Goal: Task Accomplishment & Management: Complete application form

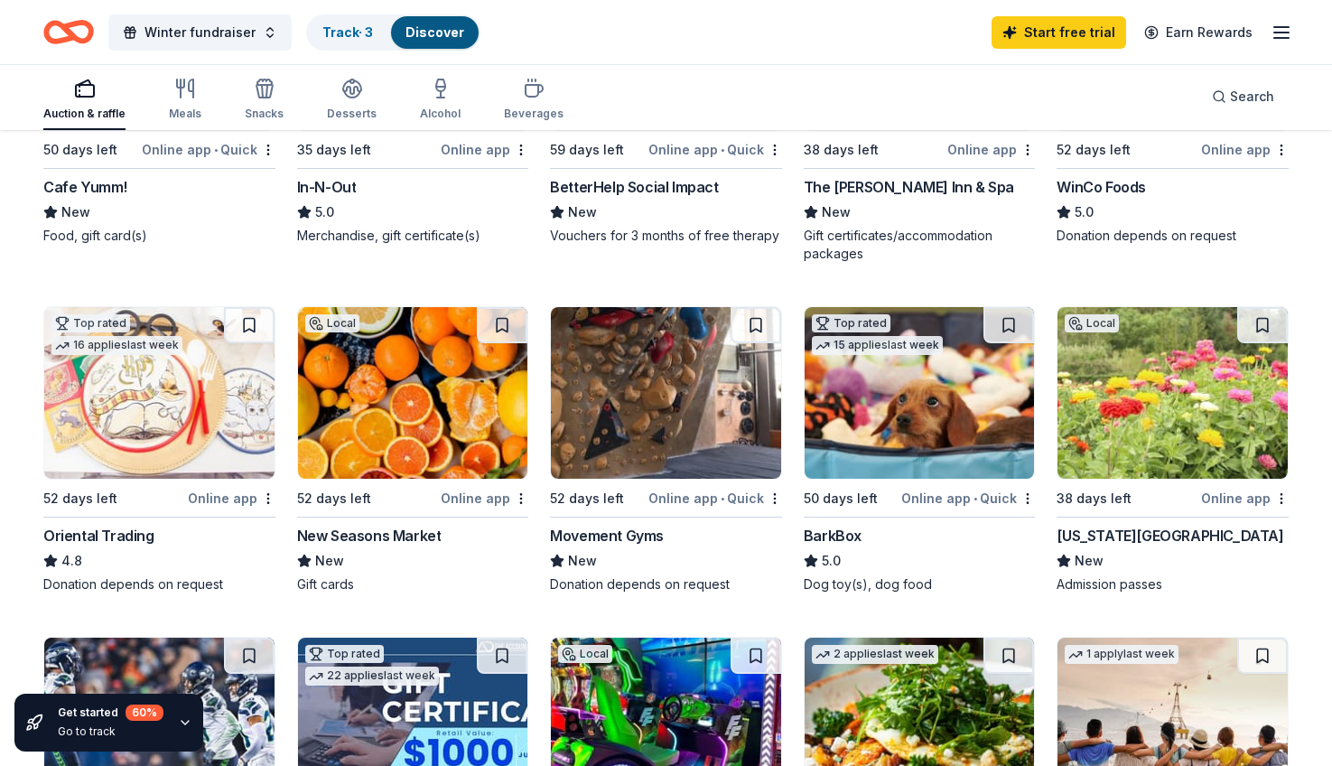
scroll to position [374, 0]
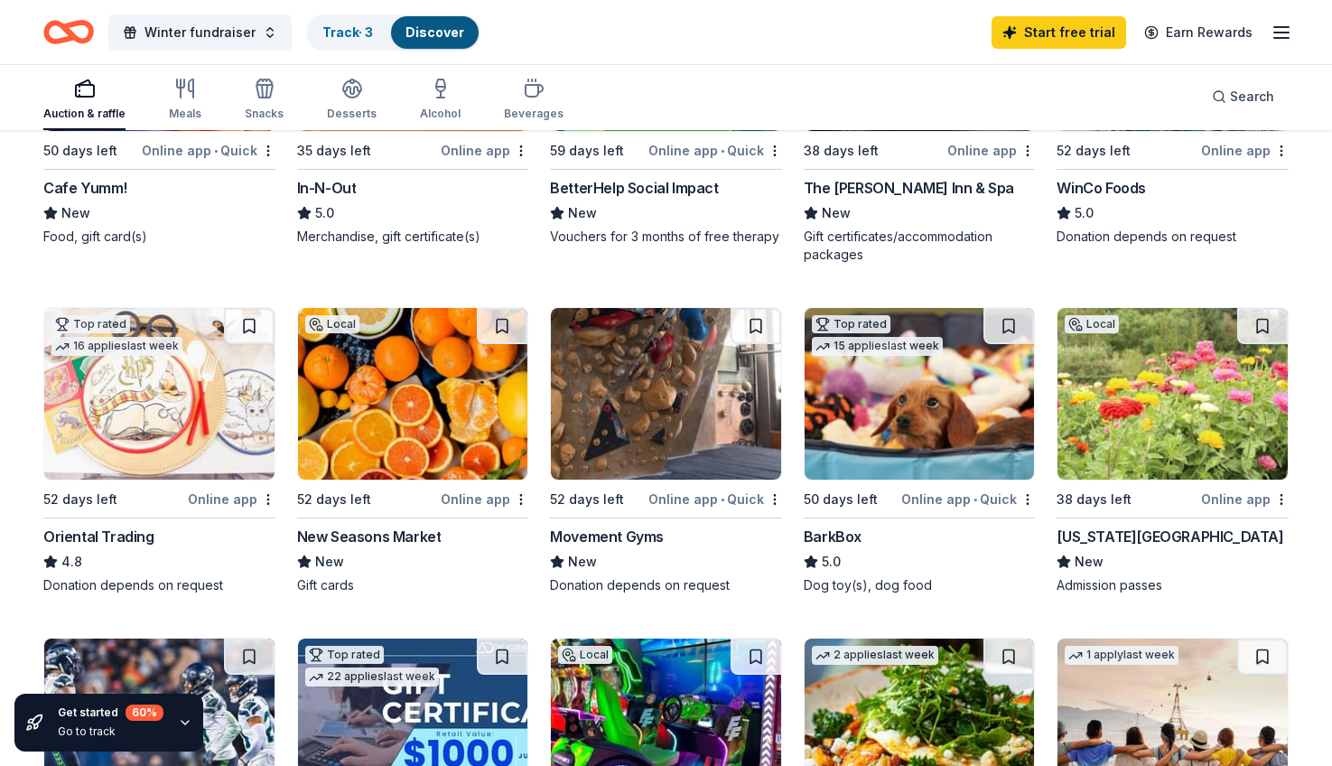
click at [826, 534] on div "BarkBox" at bounding box center [833, 537] width 58 height 22
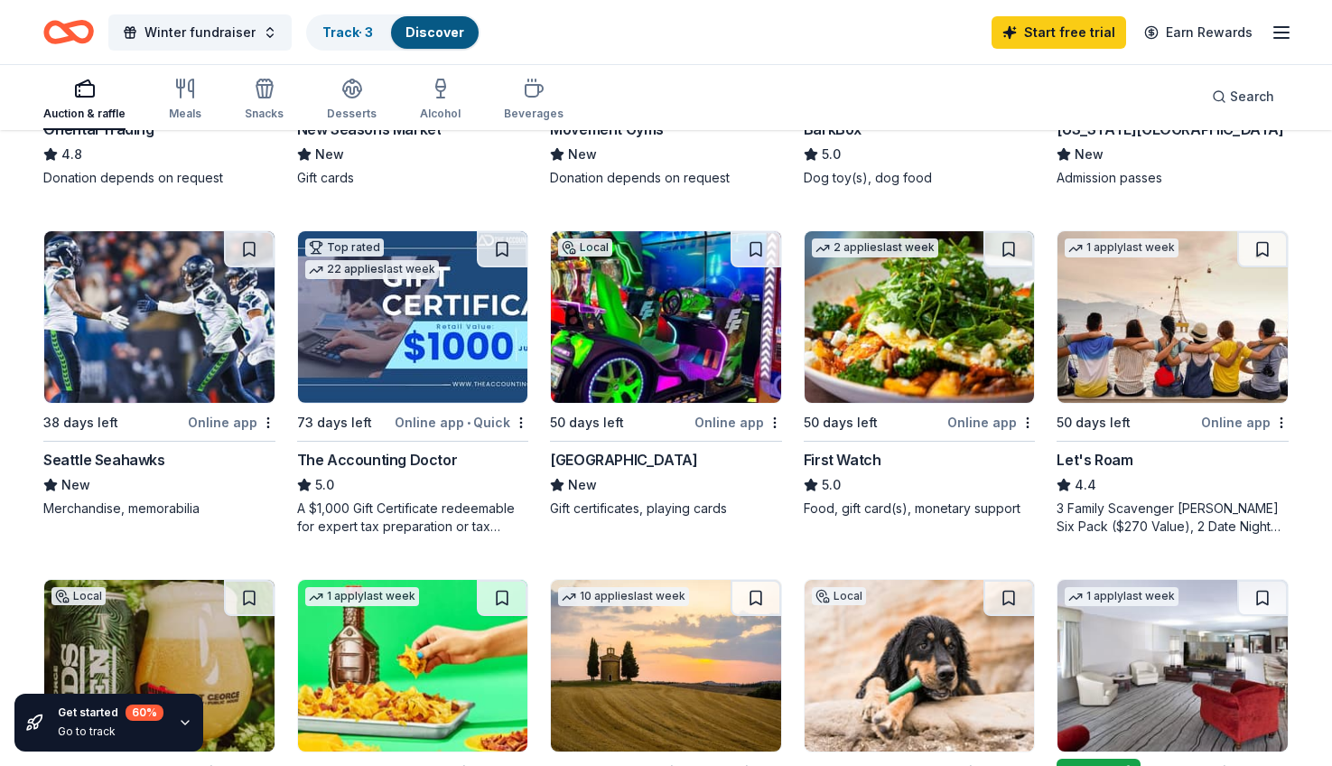
scroll to position [782, 0]
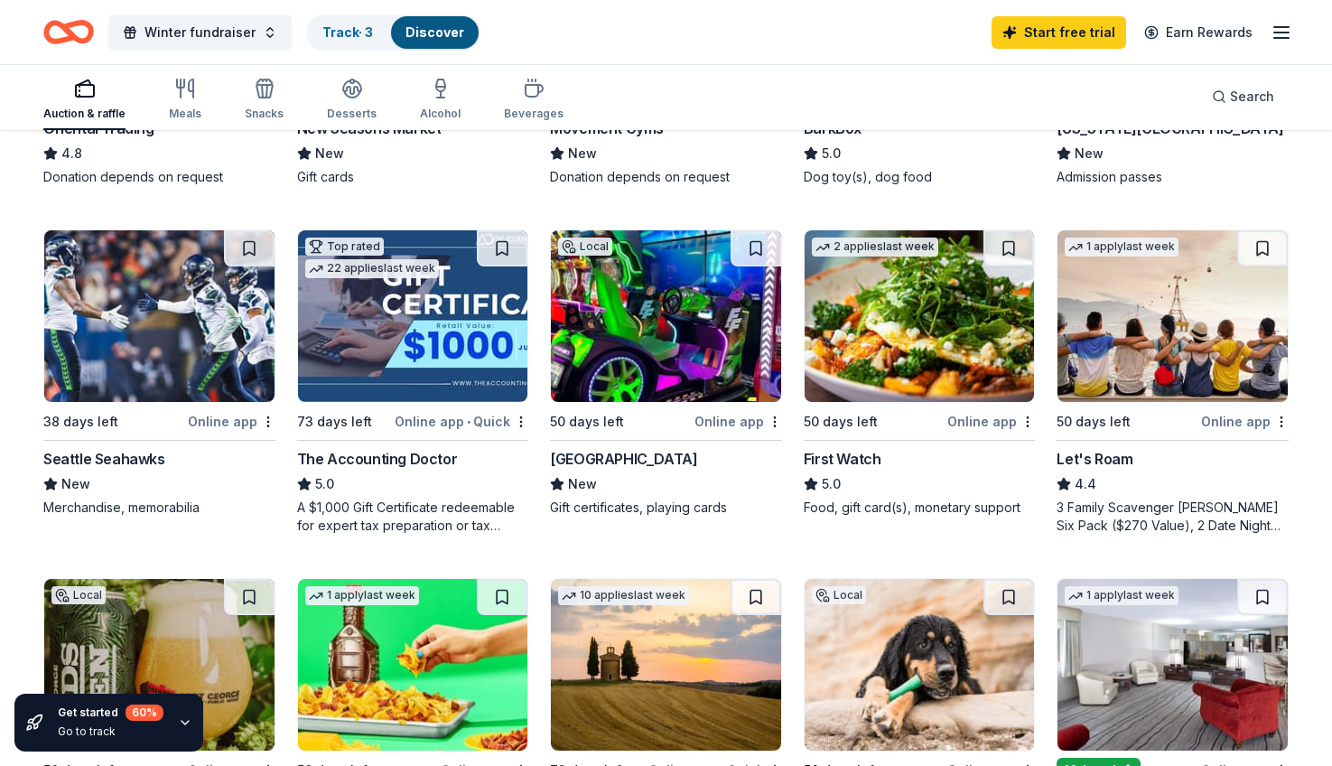
click at [220, 423] on div "Online app" at bounding box center [232, 421] width 88 height 23
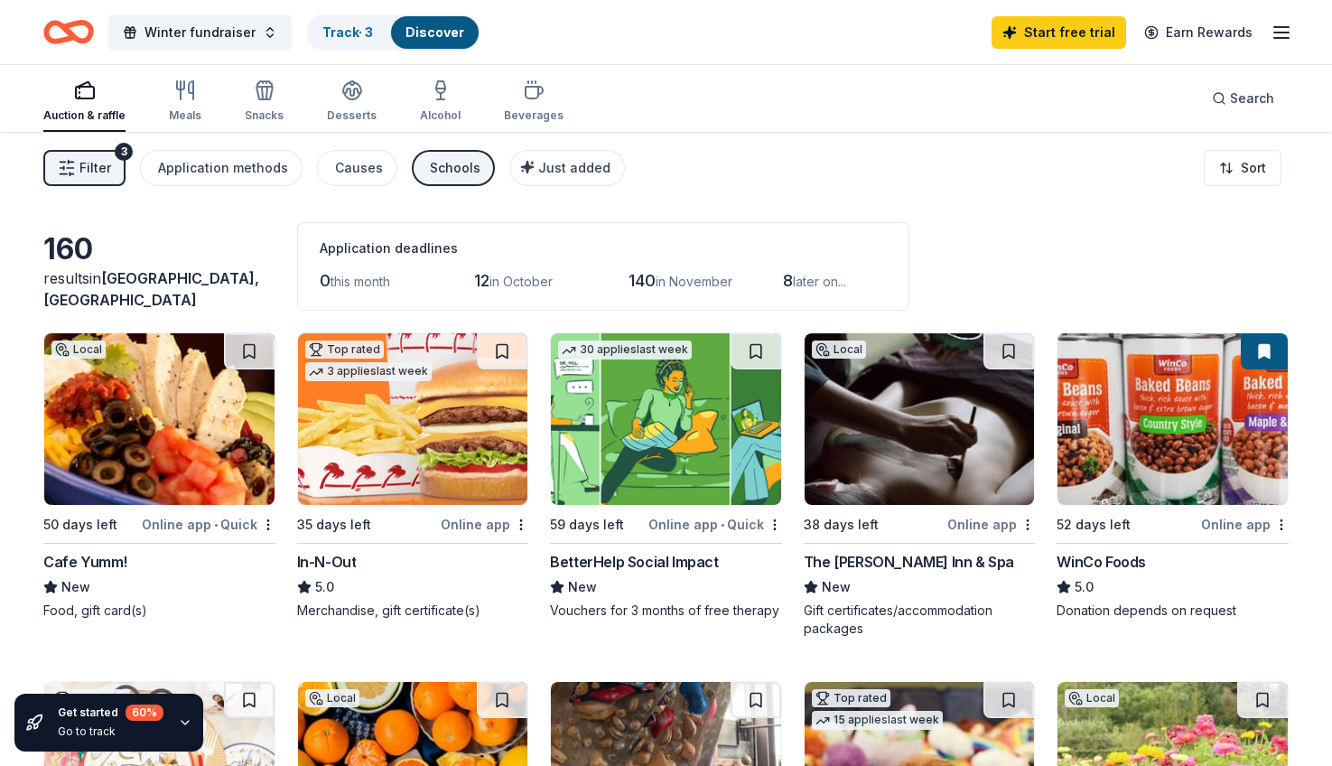
scroll to position [0, 0]
click at [79, 167] on span "Filter" at bounding box center [95, 168] width 32 height 22
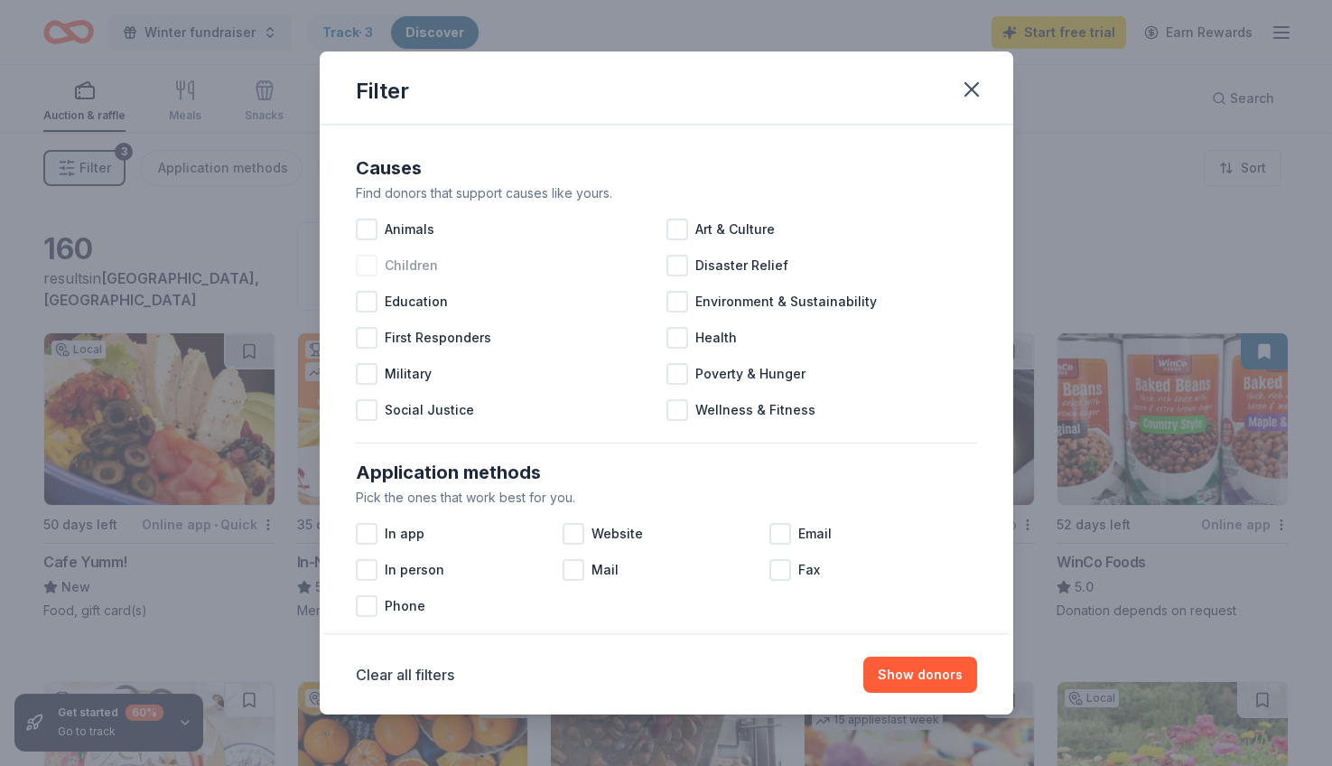
click at [369, 267] on div at bounding box center [367, 266] width 22 height 22
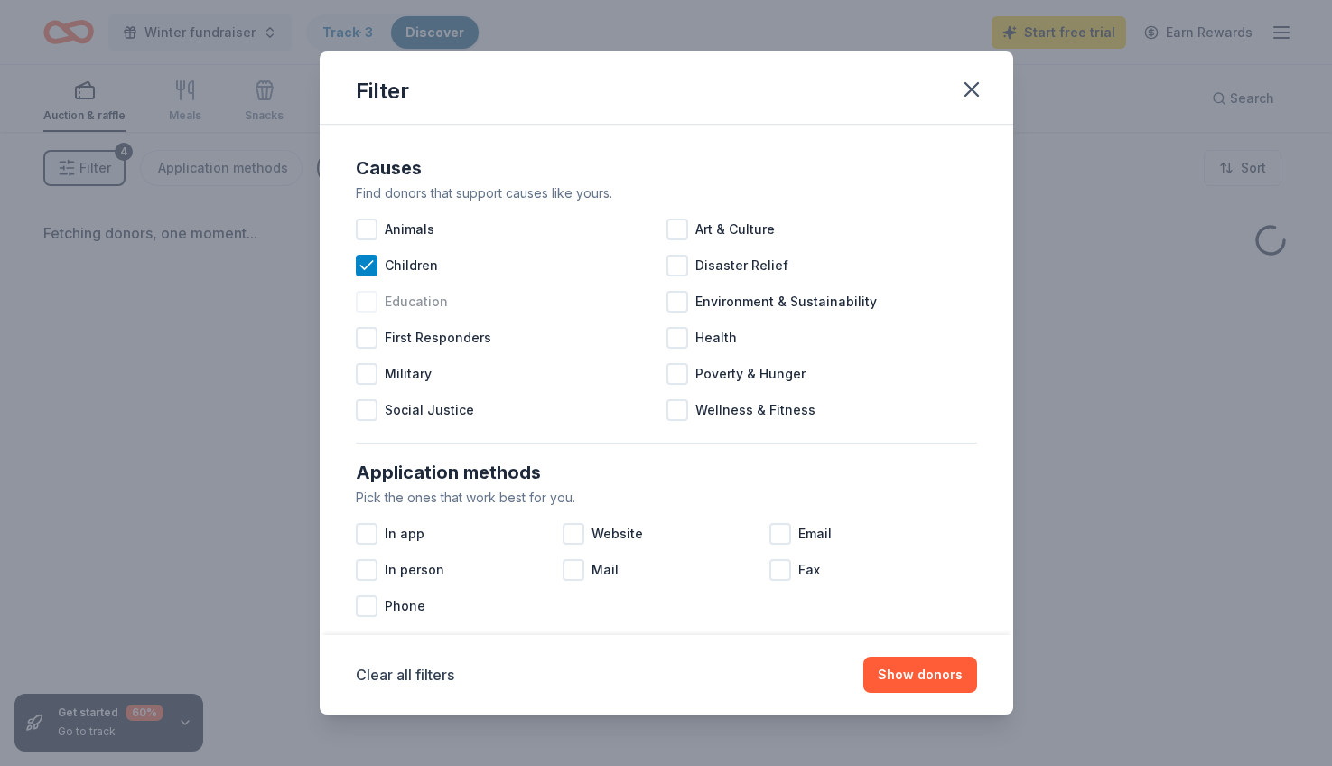
click at [368, 301] on div at bounding box center [367, 302] width 22 height 22
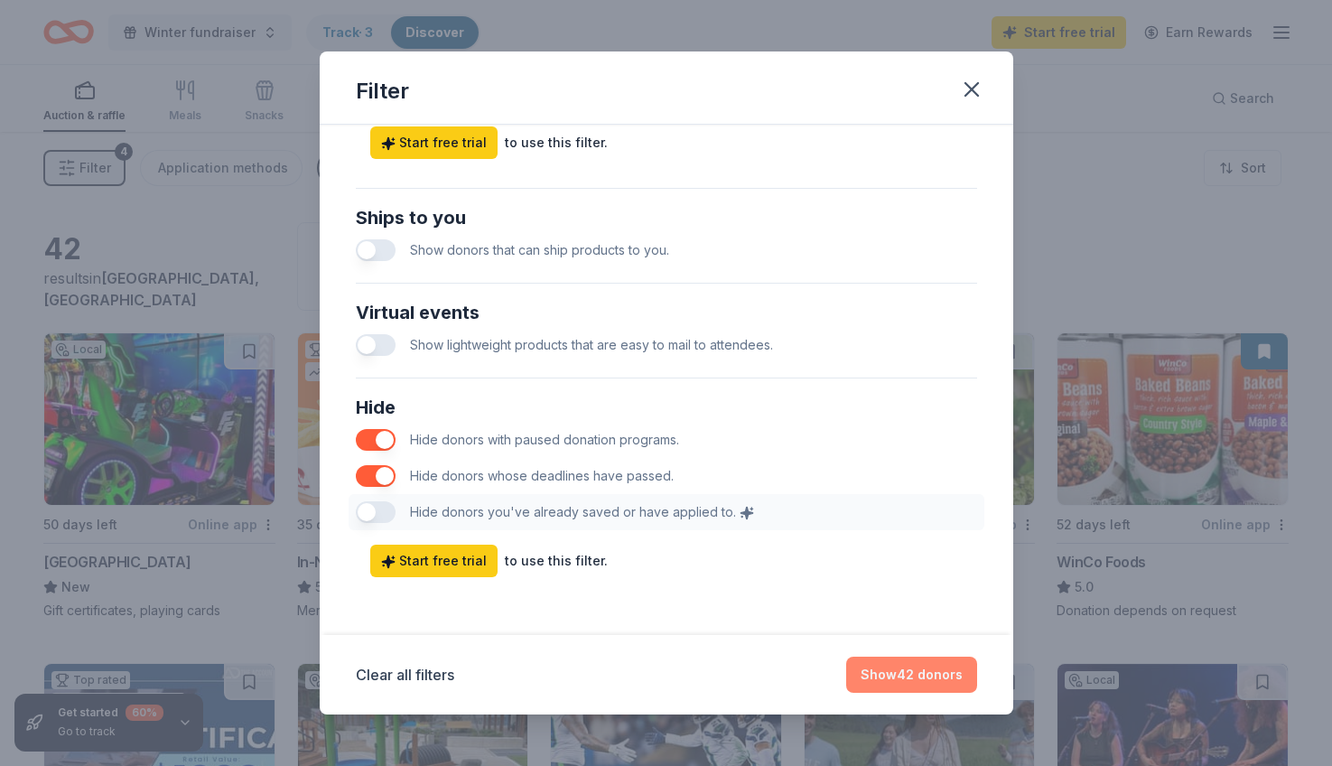
scroll to position [803, 0]
click at [879, 676] on button "Show 42 donors" at bounding box center [911, 675] width 131 height 36
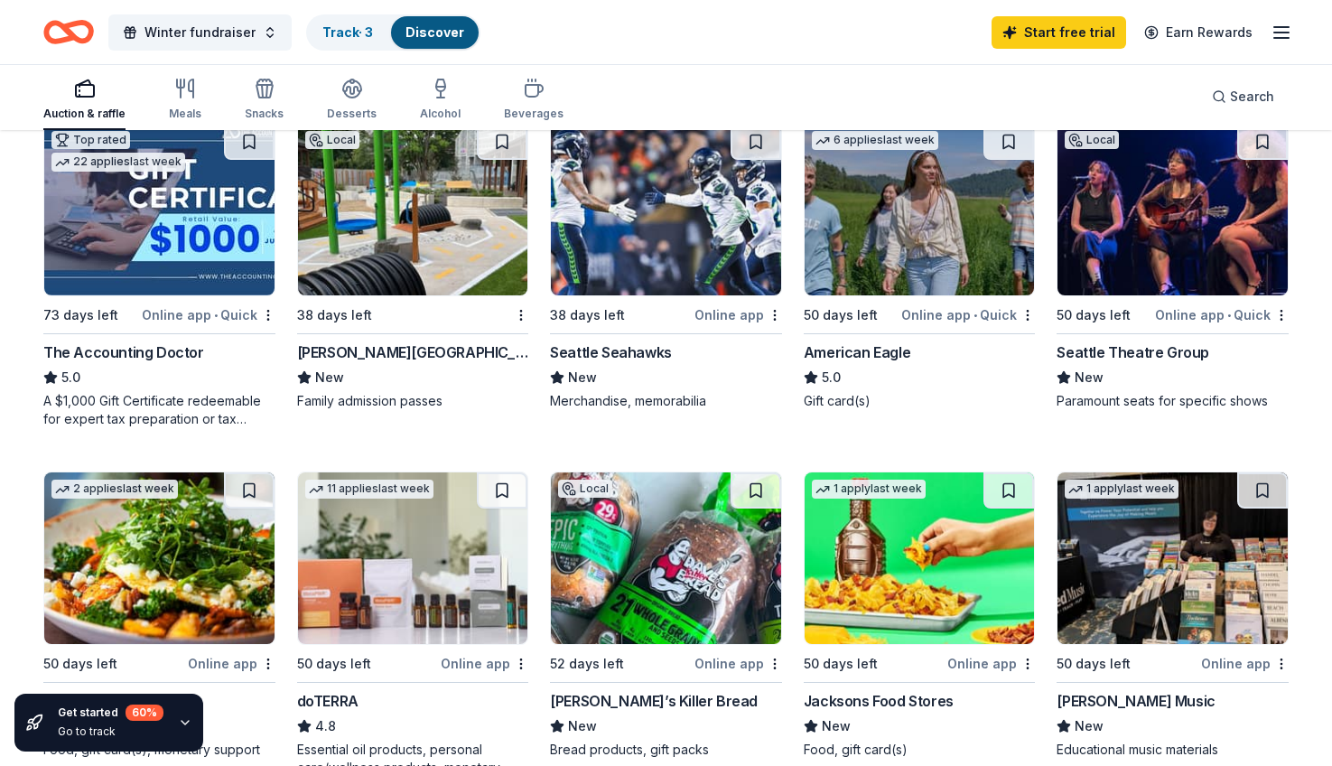
scroll to position [522, 0]
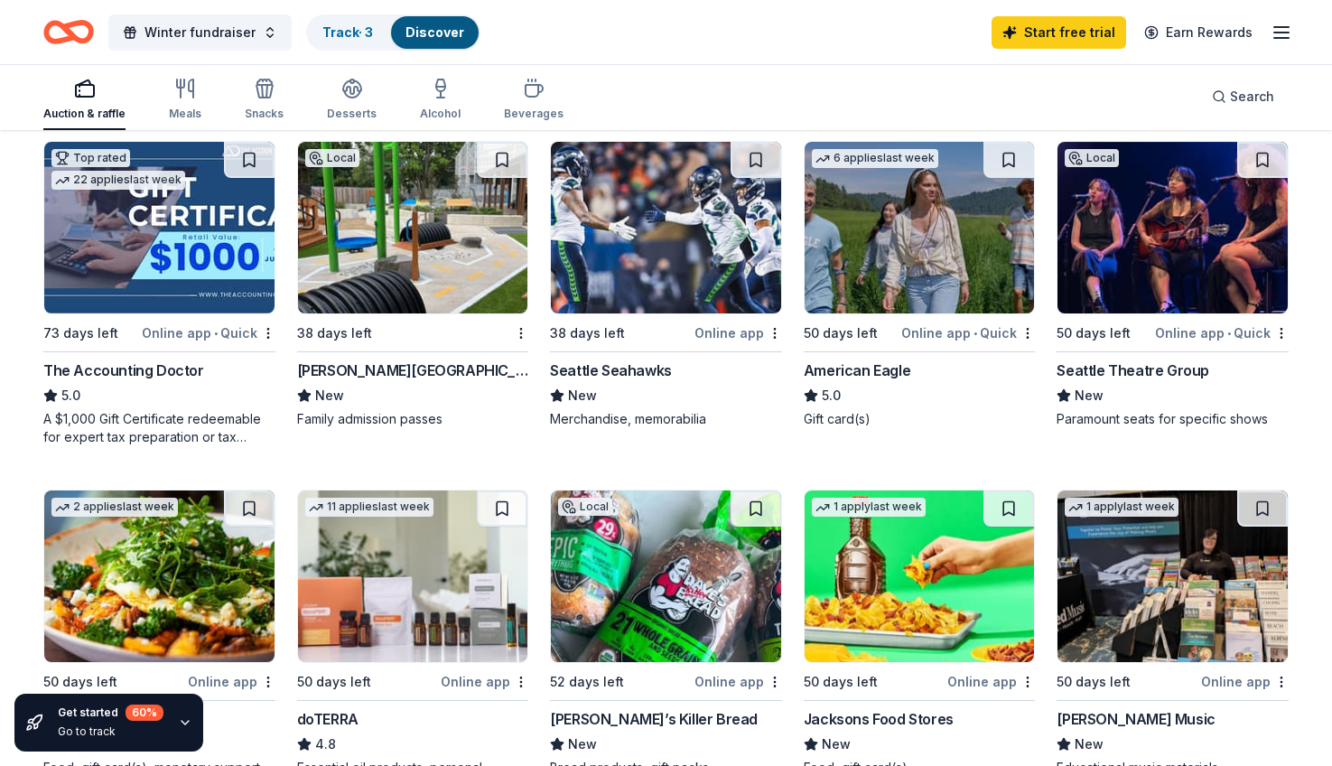
click at [452, 374] on div "[PERSON_NAME][GEOGRAPHIC_DATA]" at bounding box center [413, 370] width 232 height 22
click at [864, 368] on div "American Eagle" at bounding box center [857, 370] width 107 height 22
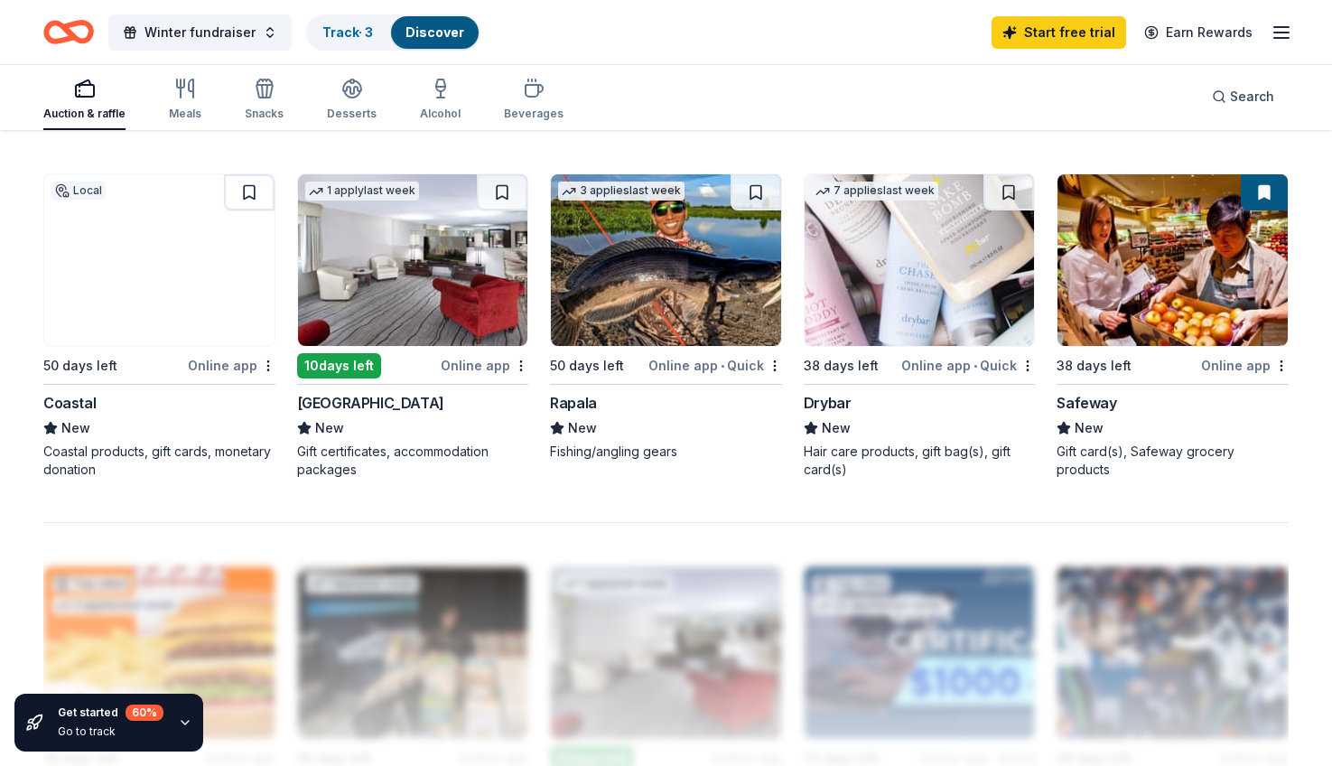
scroll to position [1191, 0]
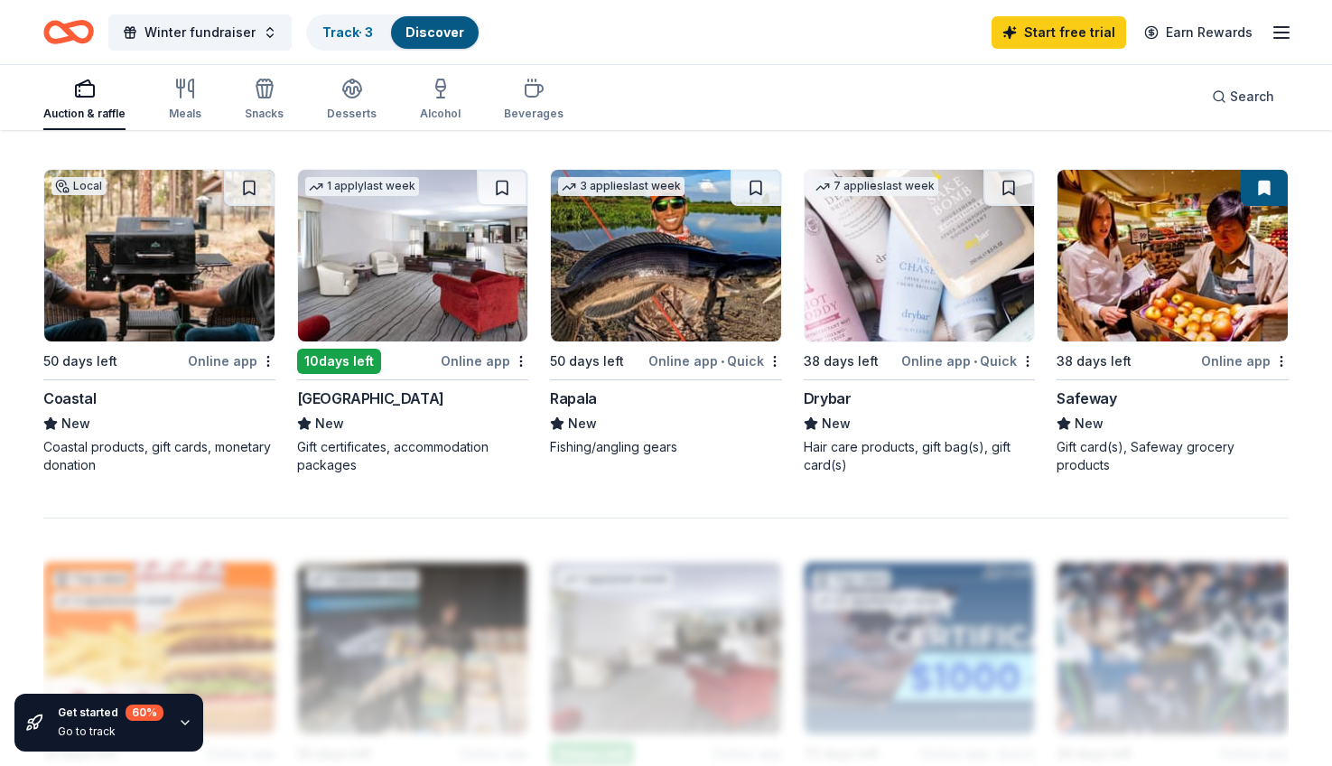
click at [1248, 357] on div "Online app" at bounding box center [1245, 360] width 88 height 23
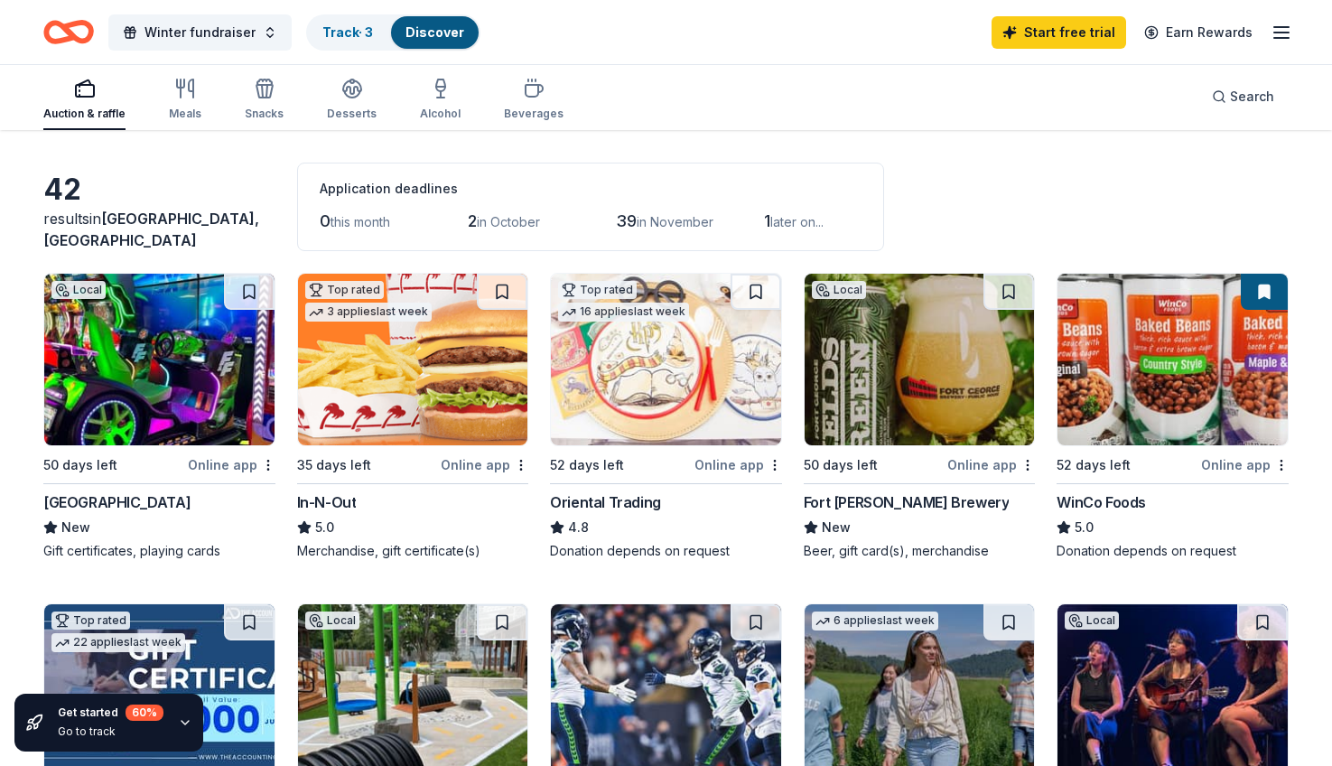
scroll to position [41, 0]
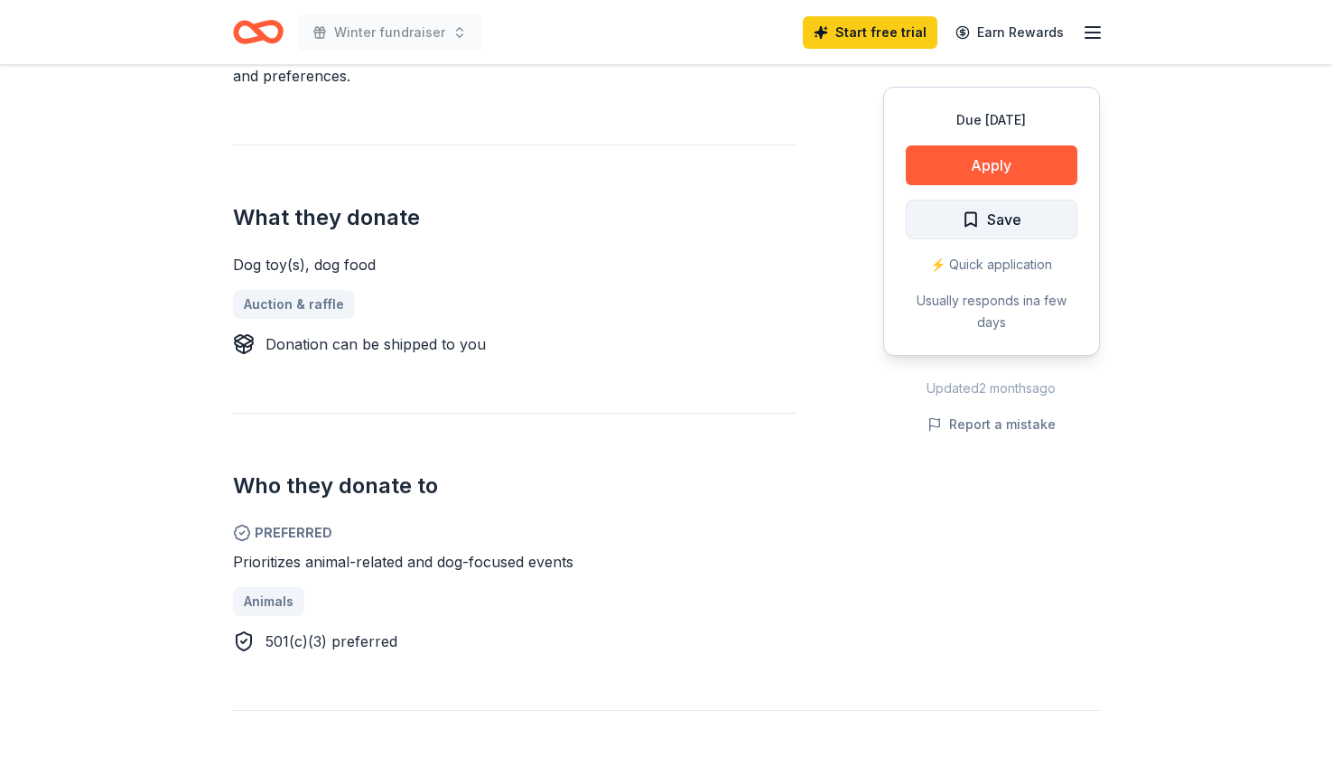
scroll to position [606, 0]
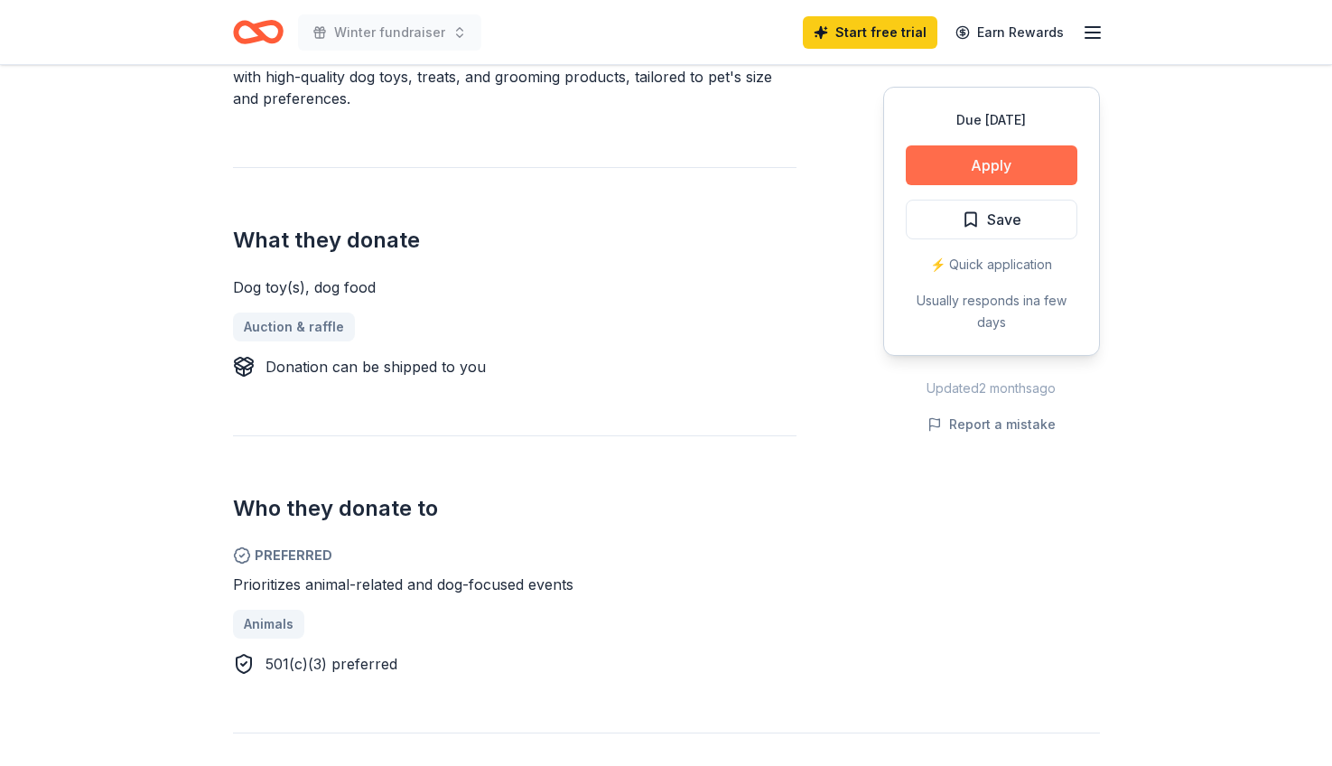
click at [1001, 154] on button "Apply" at bounding box center [992, 165] width 172 height 40
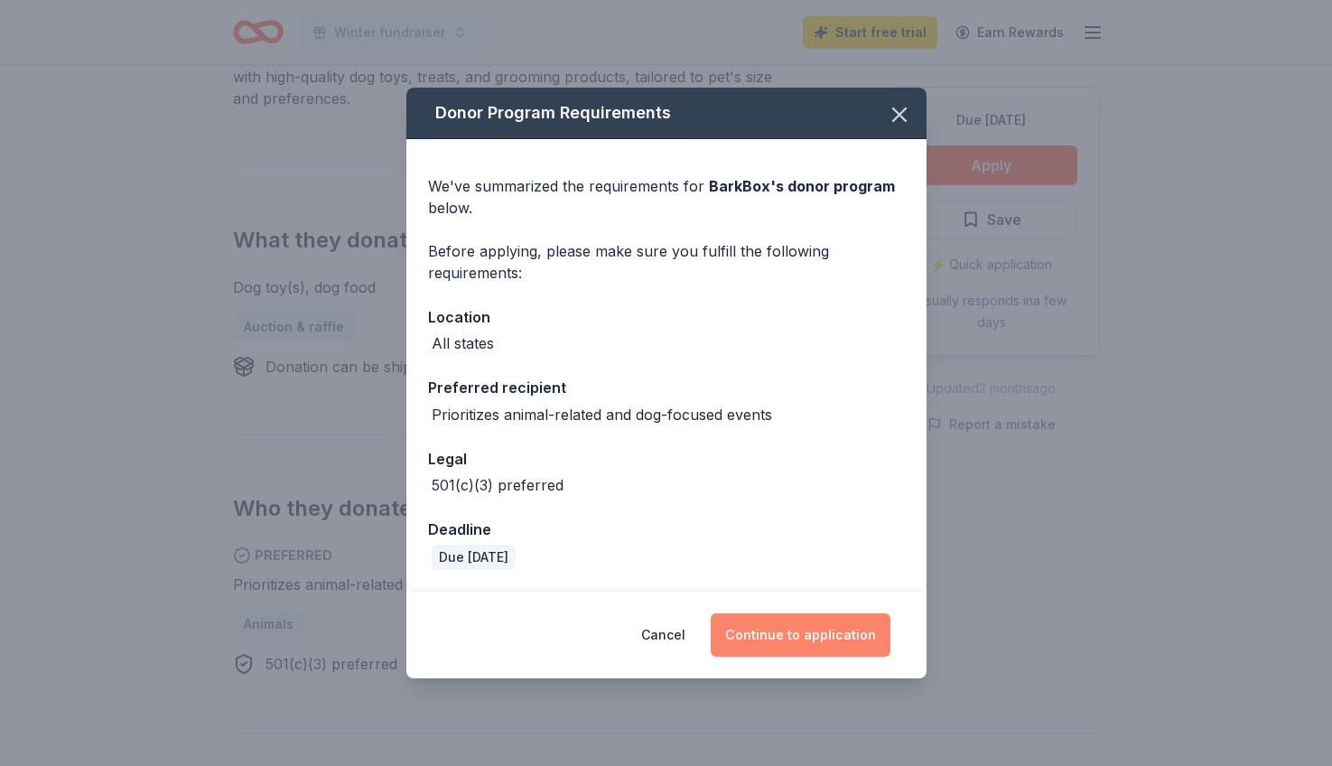
click at [800, 642] on button "Continue to application" at bounding box center [801, 634] width 180 height 43
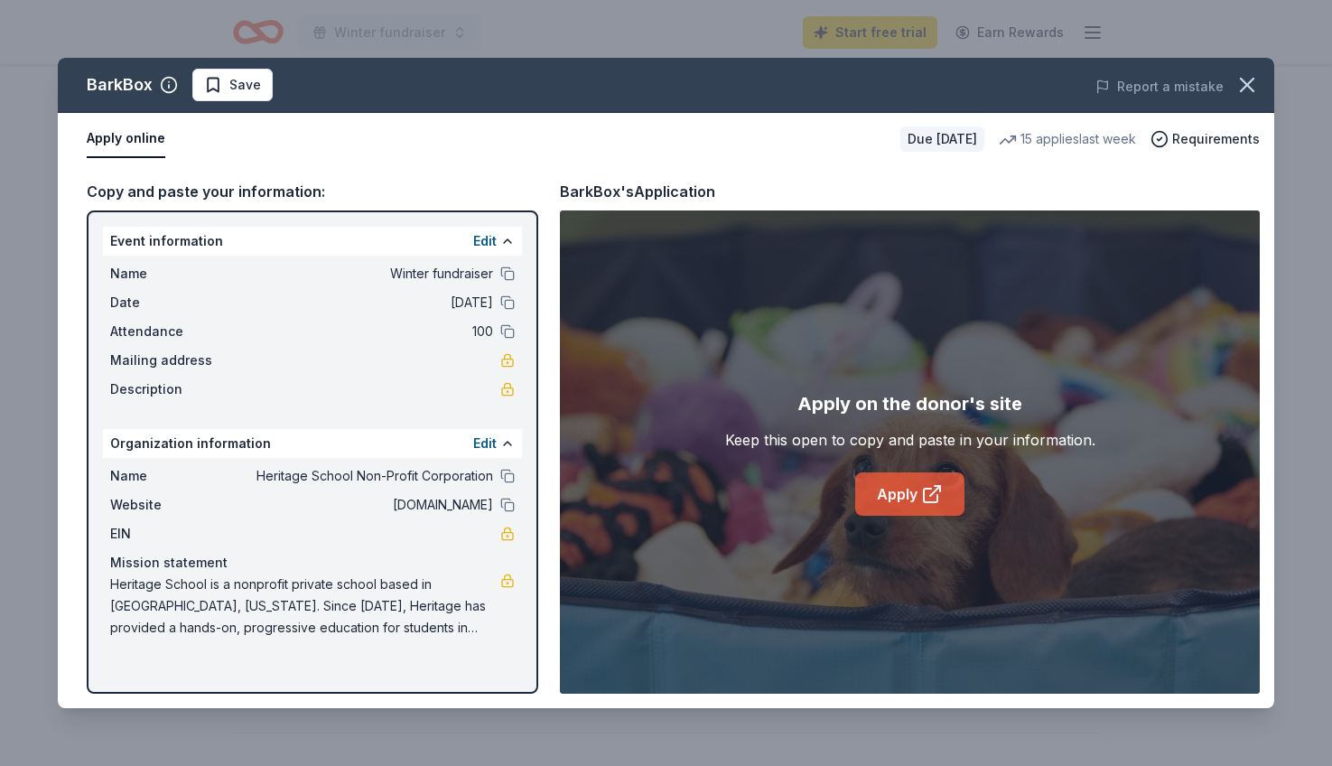
click at [927, 507] on link "Apply" at bounding box center [909, 493] width 109 height 43
click at [1244, 79] on icon "button" at bounding box center [1247, 84] width 25 height 25
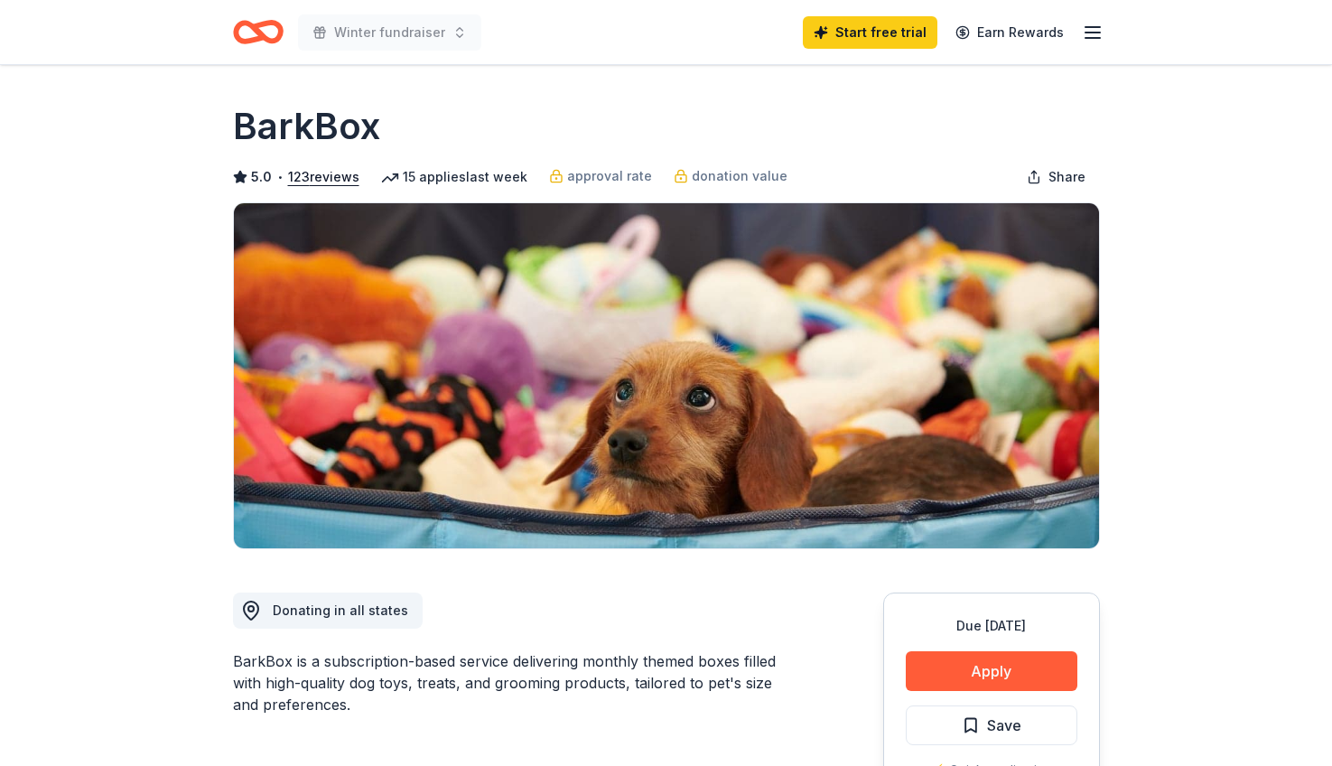
scroll to position [0, 0]
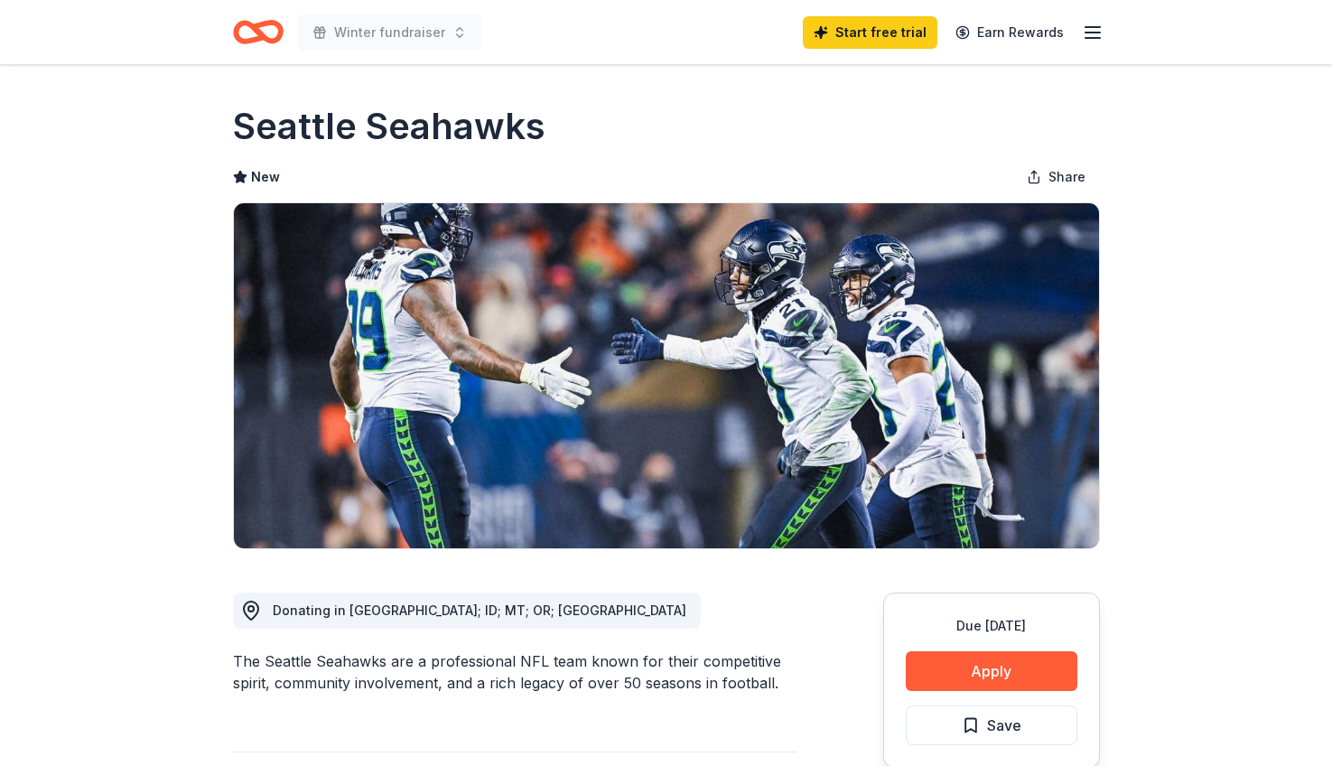
scroll to position [179, 0]
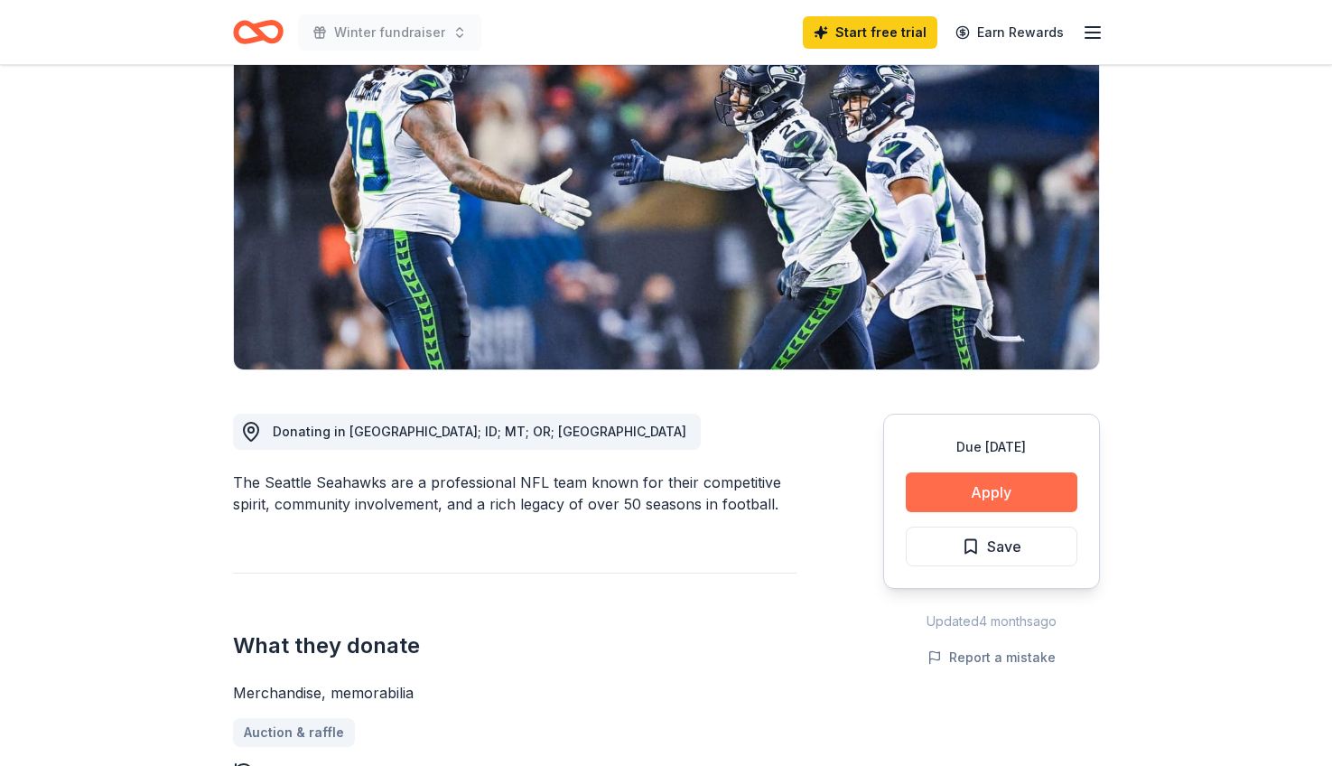
click at [941, 484] on button "Apply" at bounding box center [992, 492] width 172 height 40
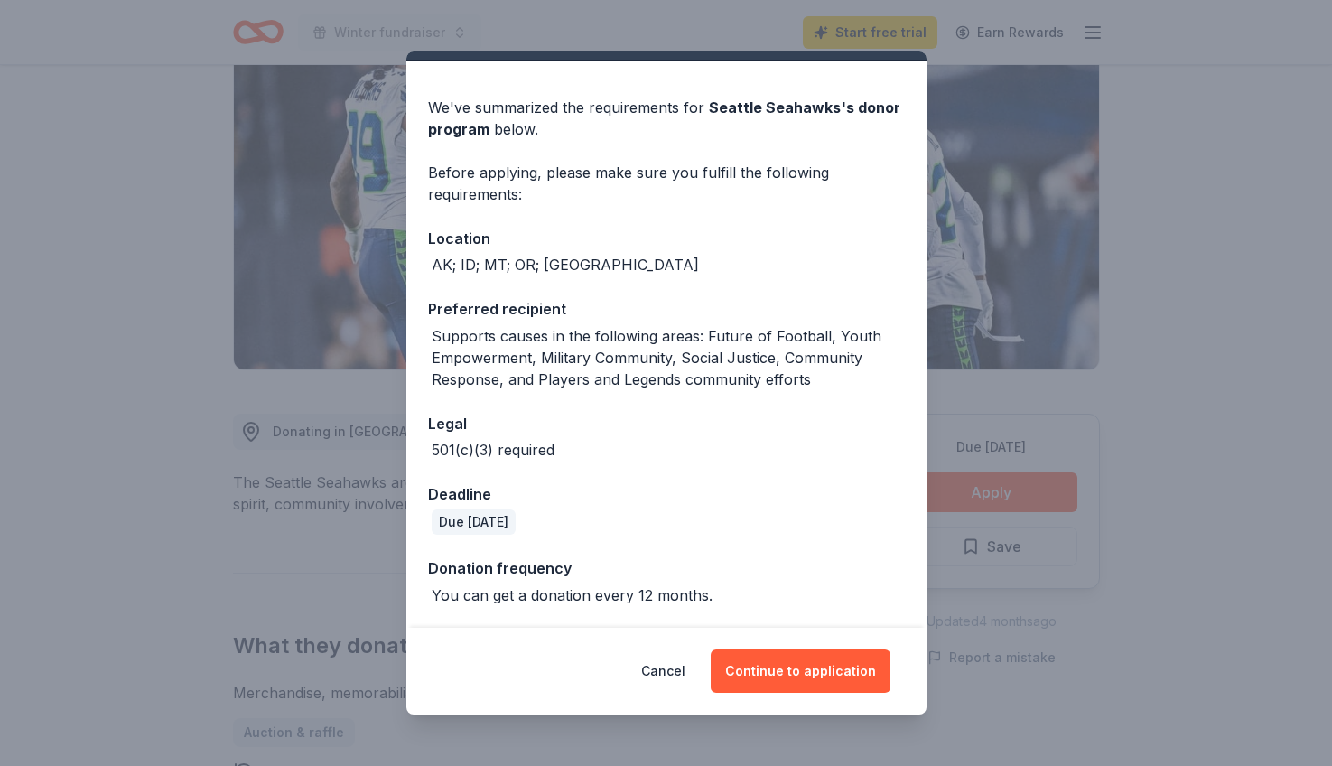
scroll to position [41, 0]
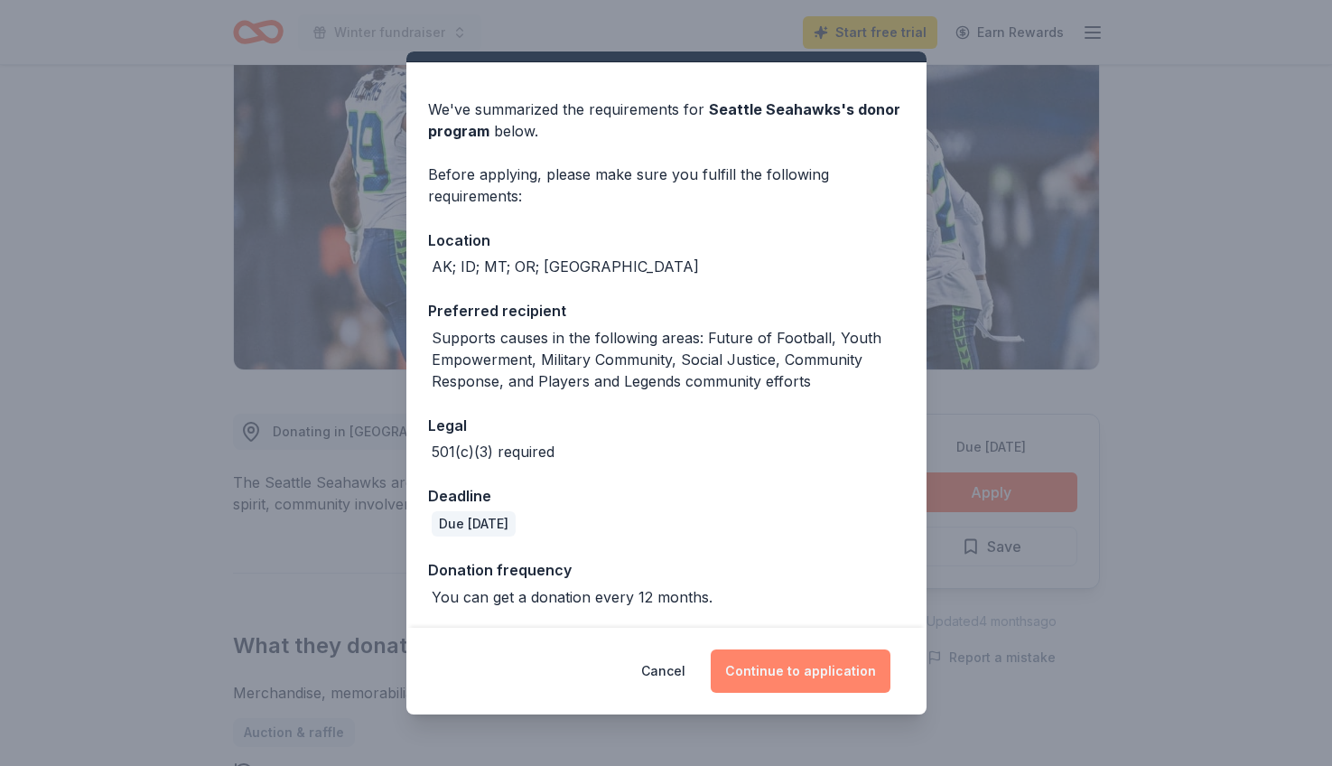
click at [798, 664] on button "Continue to application" at bounding box center [801, 670] width 180 height 43
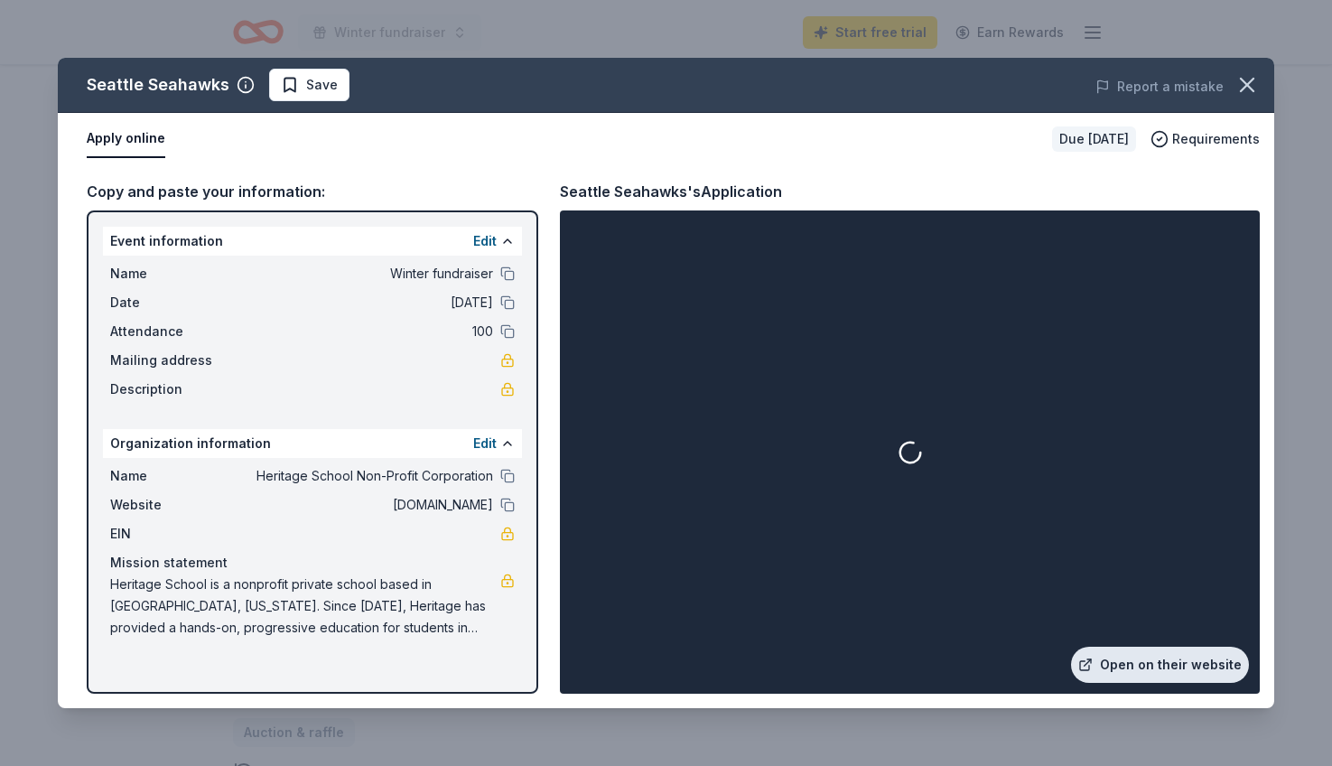
click at [1123, 666] on link "Open on their website" at bounding box center [1160, 665] width 178 height 36
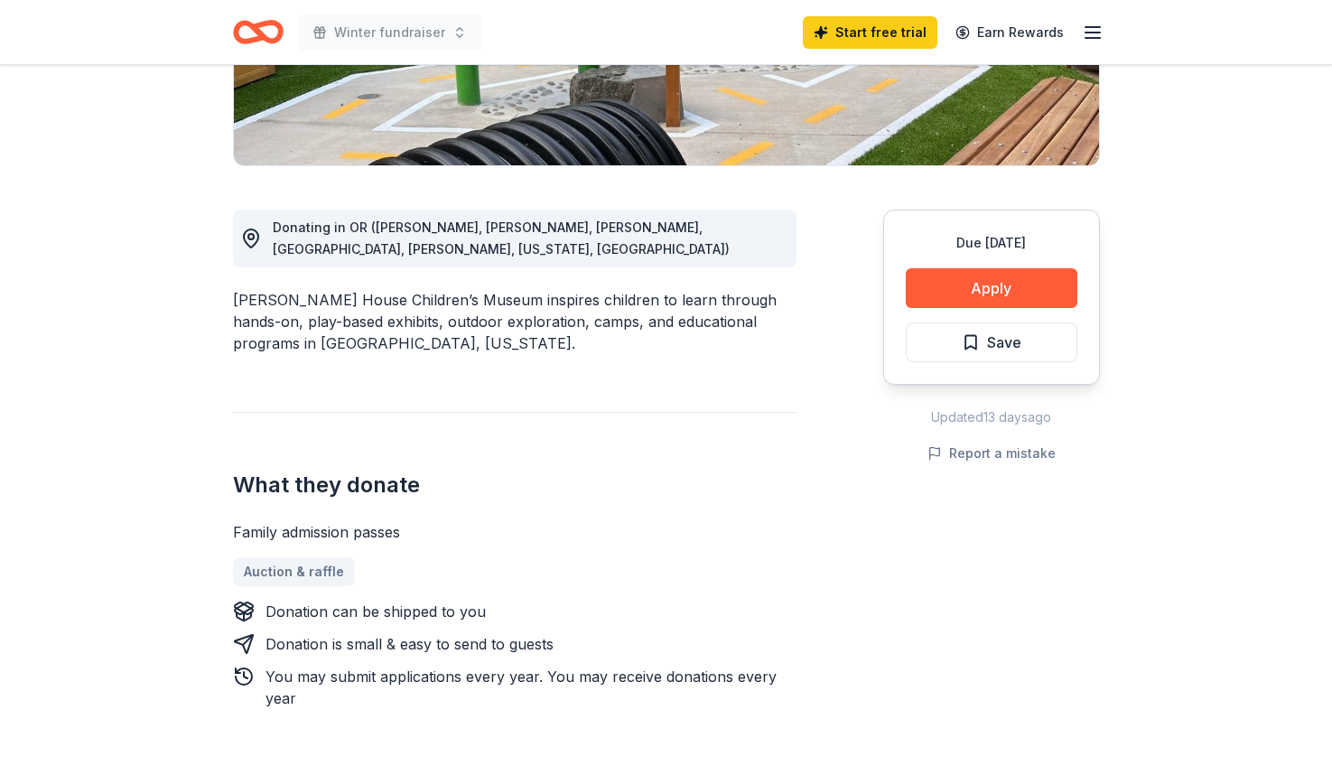
scroll to position [387, 0]
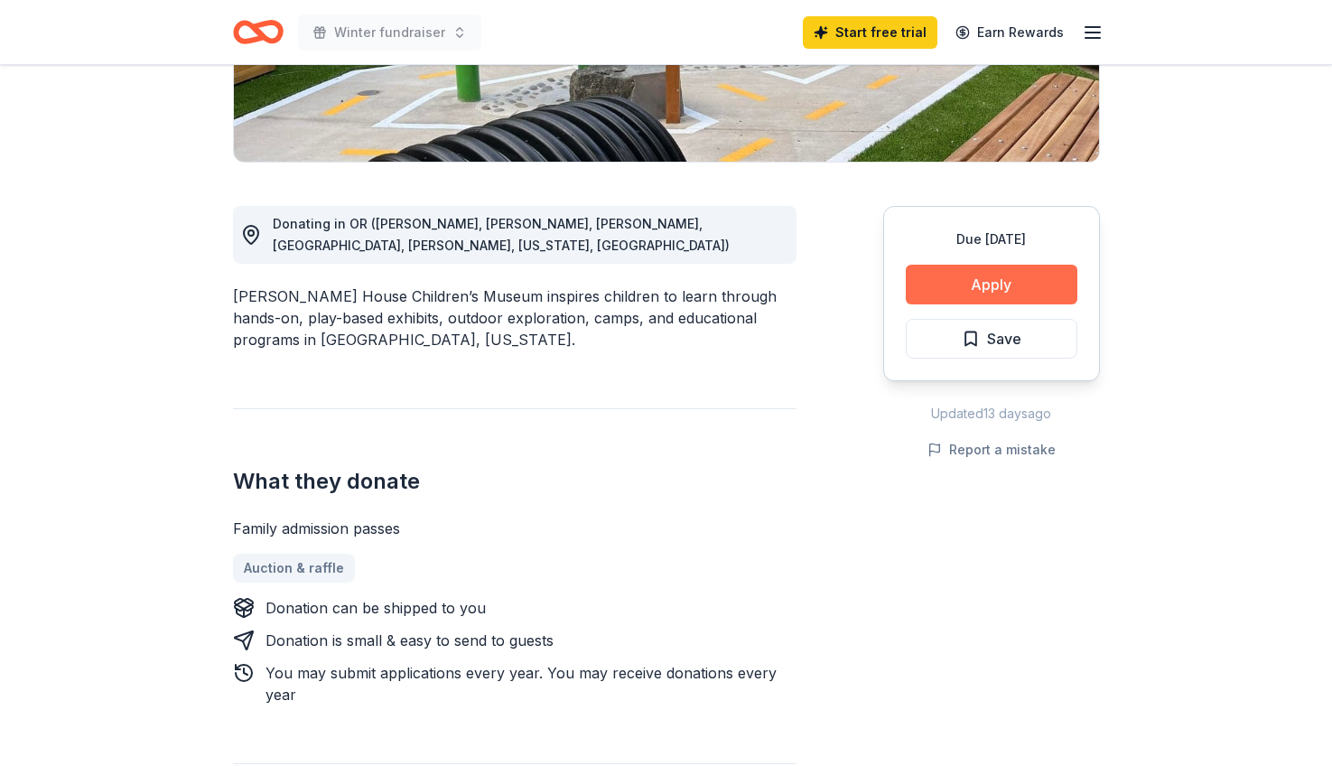
click at [937, 288] on button "Apply" at bounding box center [992, 285] width 172 height 40
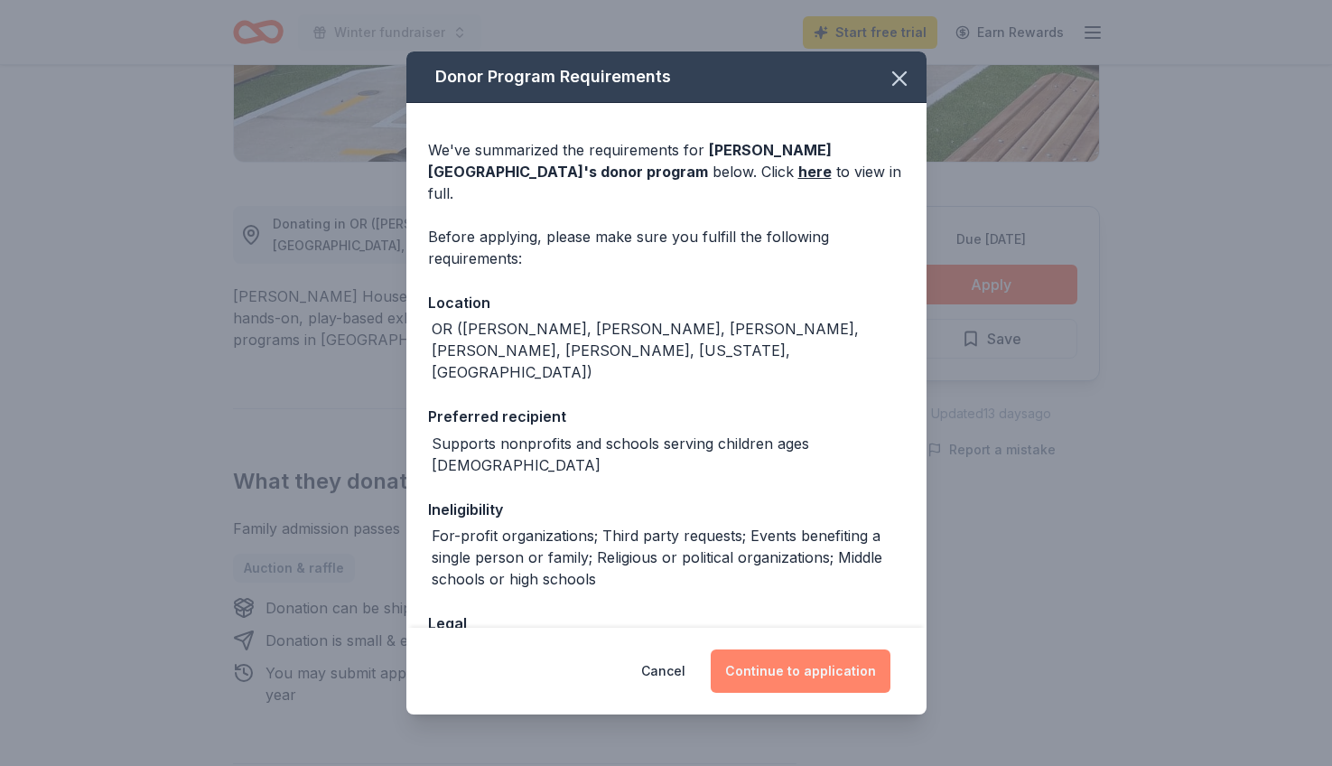
click at [781, 668] on button "Continue to application" at bounding box center [801, 670] width 180 height 43
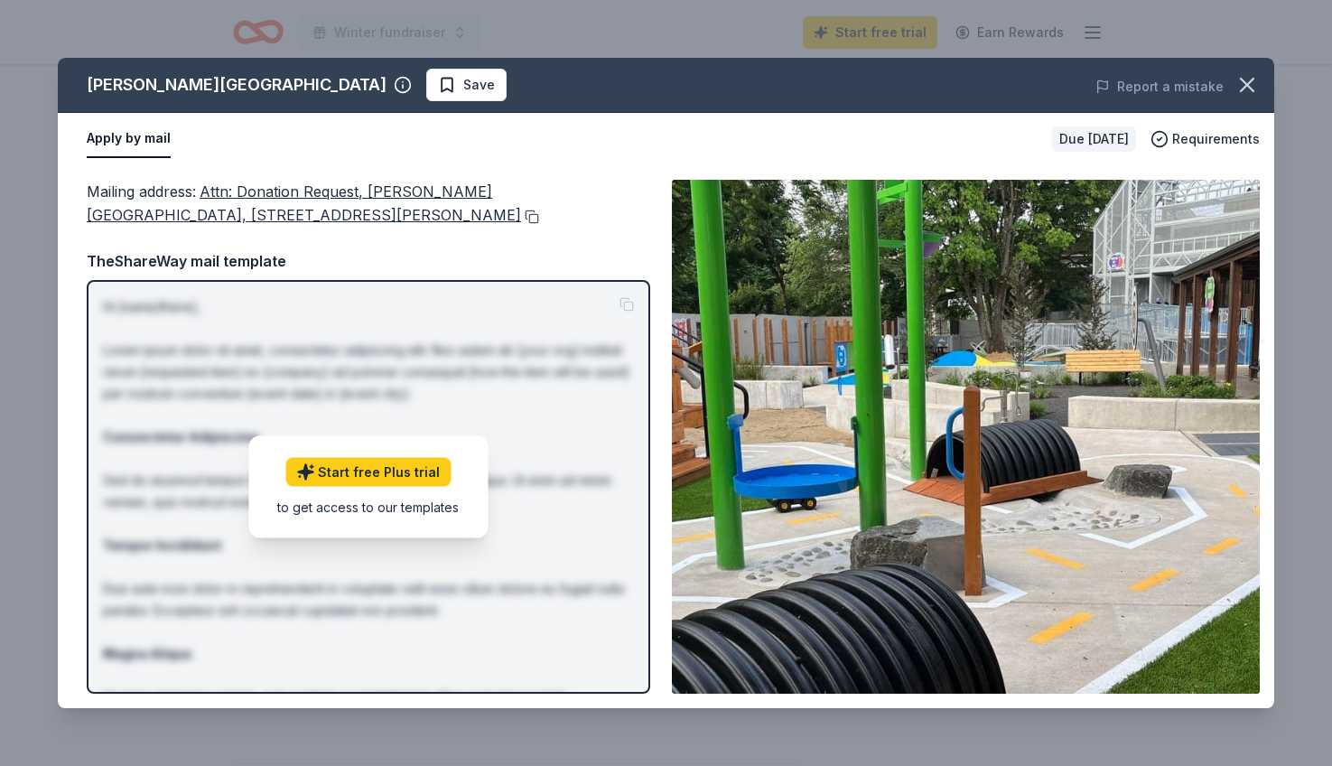
click at [521, 216] on button at bounding box center [530, 217] width 18 height 14
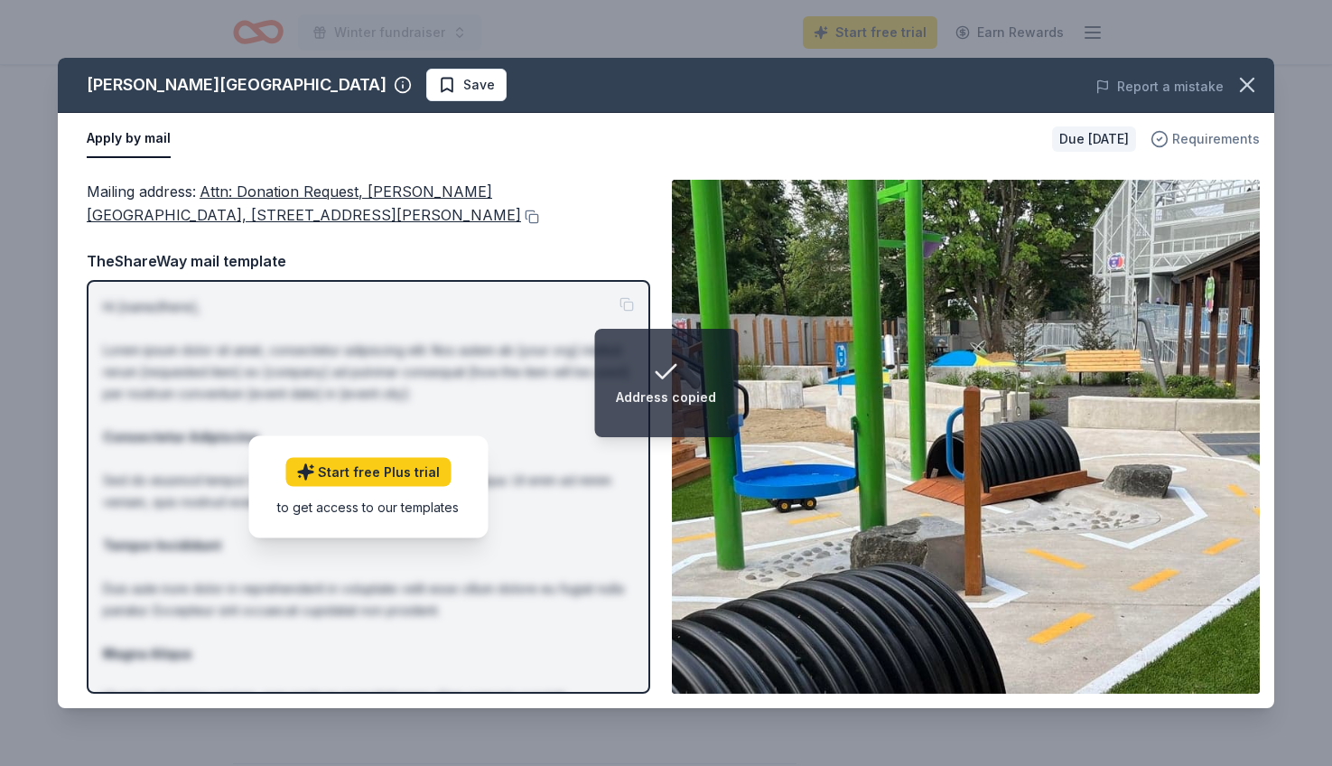
click at [1207, 135] on span "Requirements" at bounding box center [1216, 139] width 88 height 22
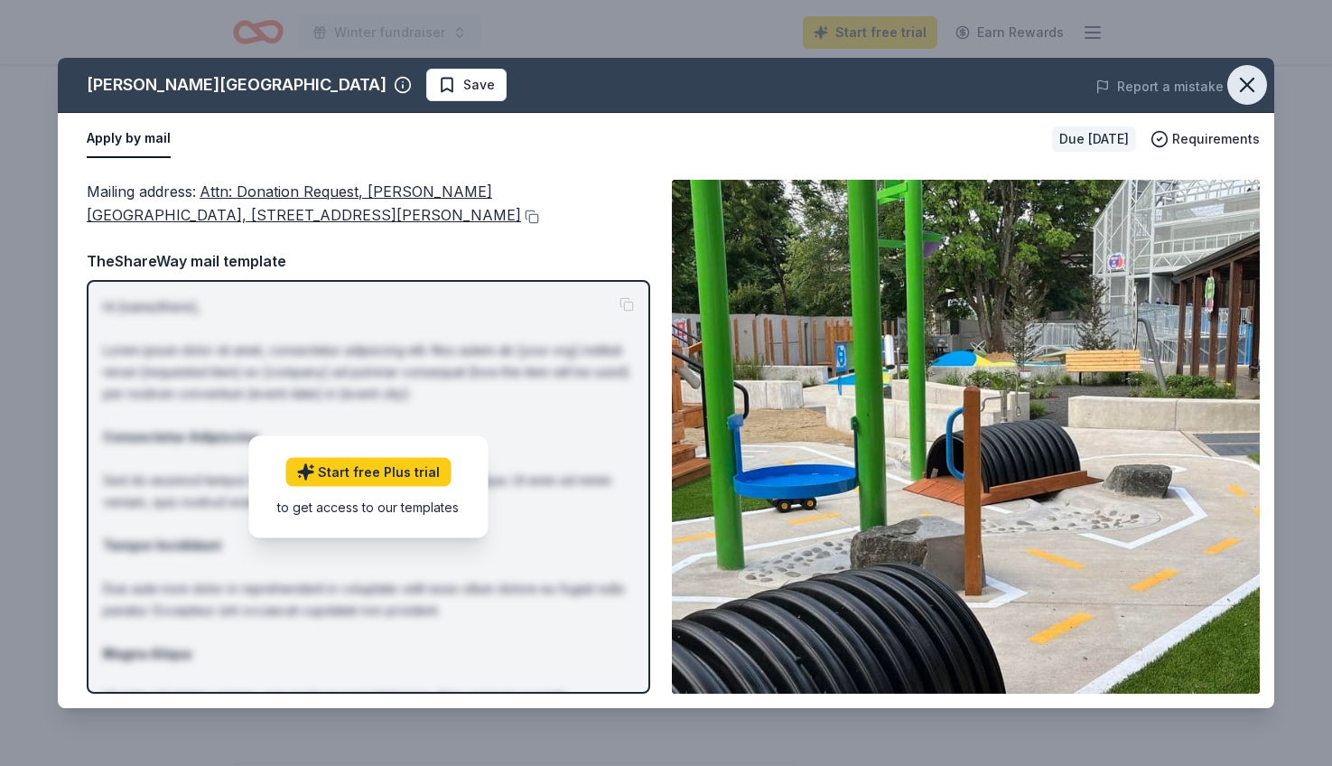
click at [1247, 78] on icon "button" at bounding box center [1247, 84] width 25 height 25
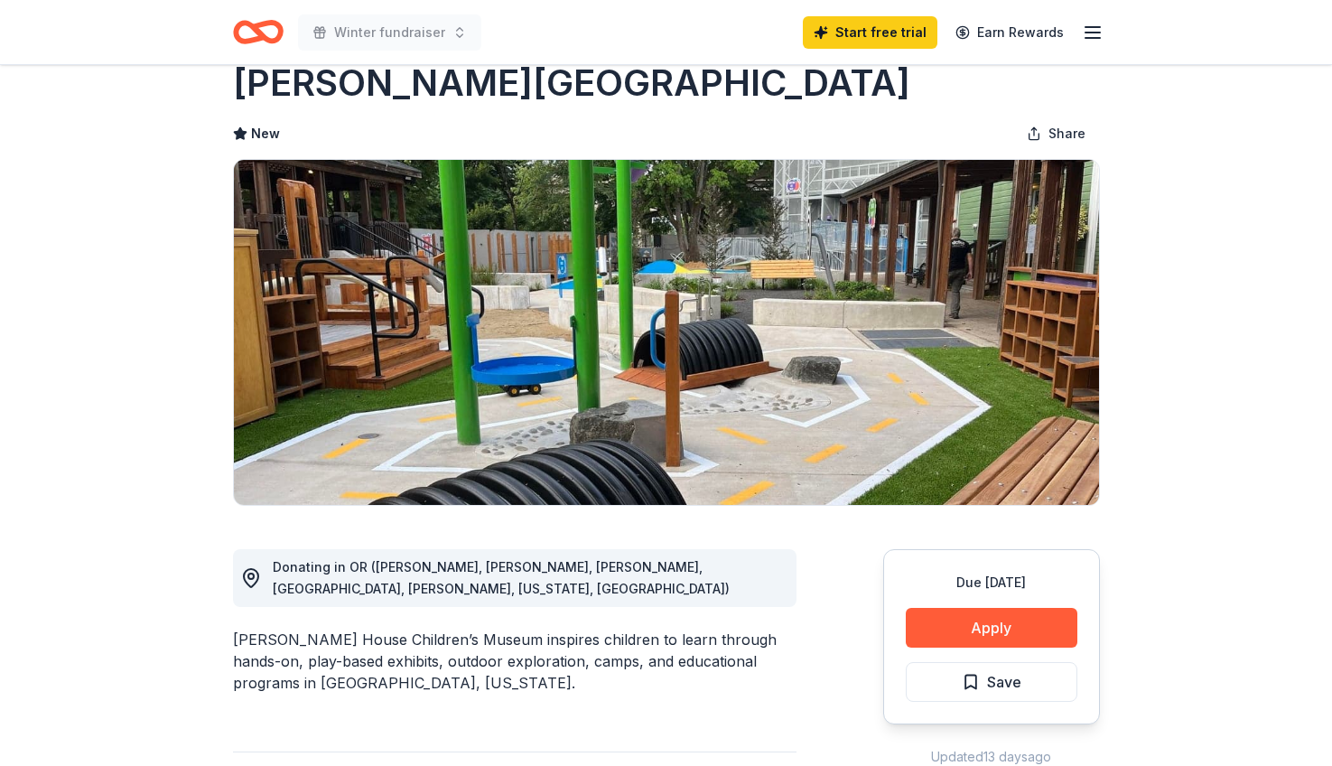
scroll to position [26, 0]
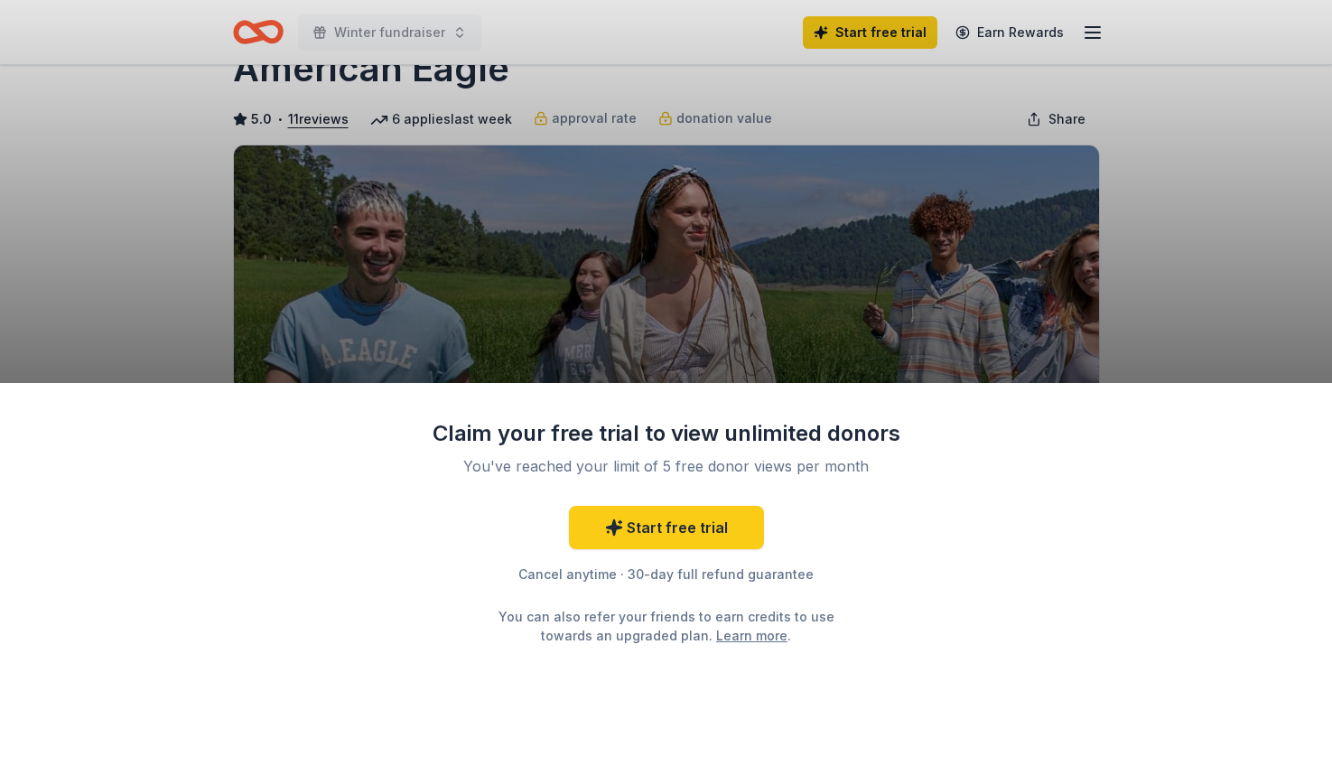
scroll to position [59, 0]
click at [1115, 256] on div "Claim your free trial to view unlimited donors You've reached your limit of 5 f…" at bounding box center [666, 383] width 1332 height 766
click at [1159, 215] on div "Claim your free trial to view unlimited donors You've reached your limit of 5 f…" at bounding box center [666, 383] width 1332 height 766
